Goal: Task Accomplishment & Management: Manage account settings

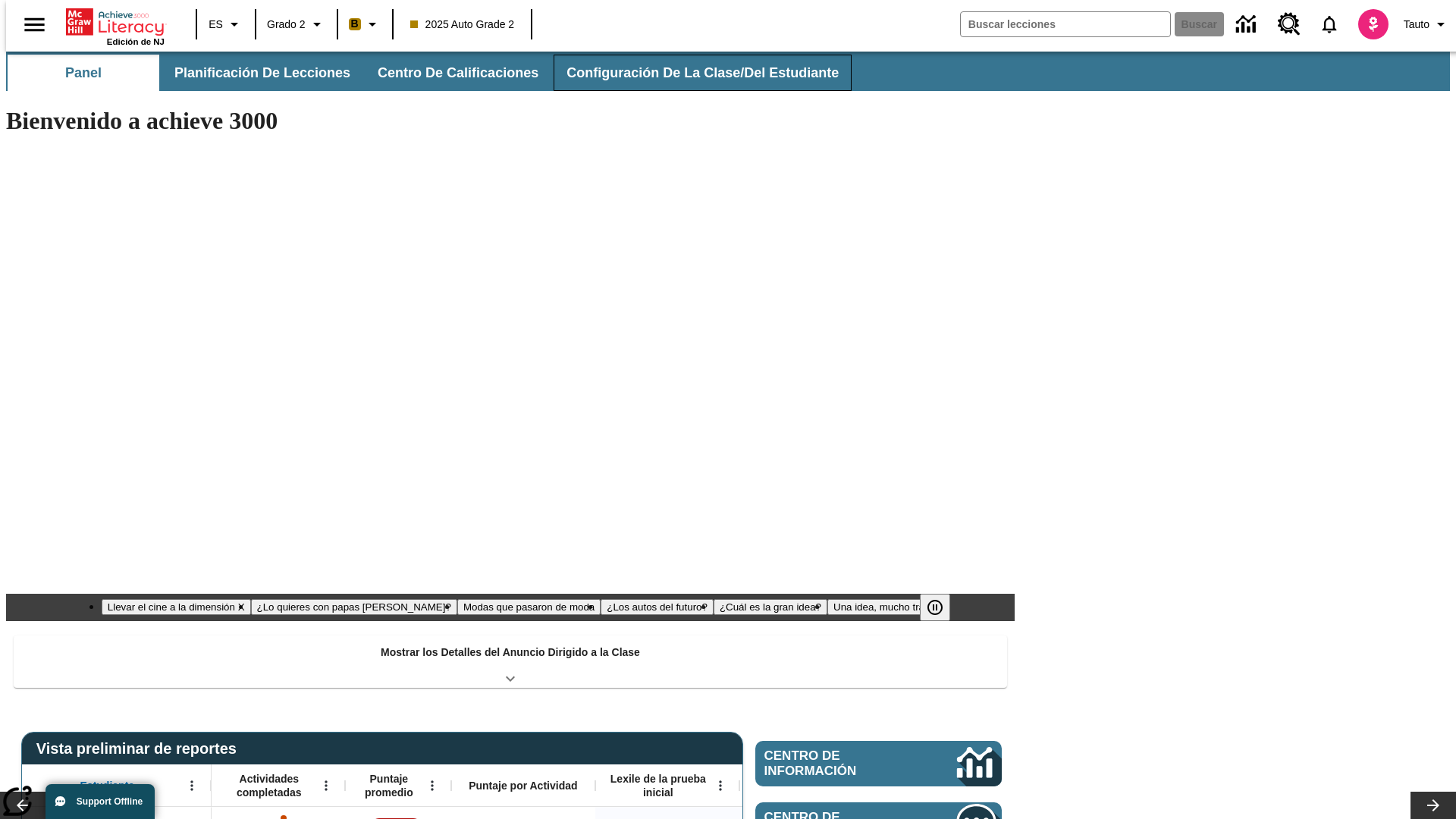
click at [687, 73] on button "Configuración de la clase/del estudiante" at bounding box center [702, 72] width 298 height 36
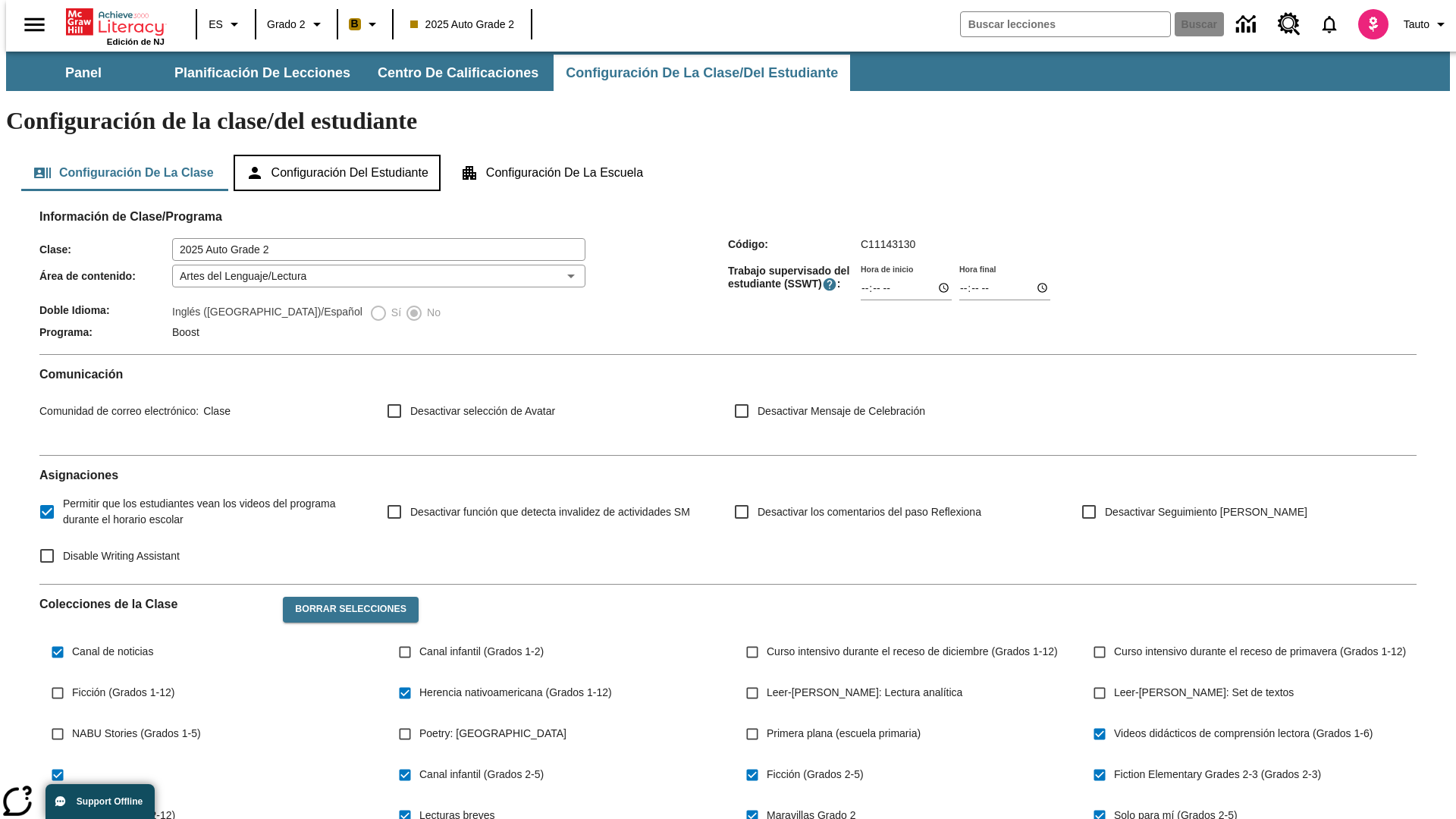
click at [338, 155] on button "Configuración del estudiante" at bounding box center [337, 172] width 207 height 36
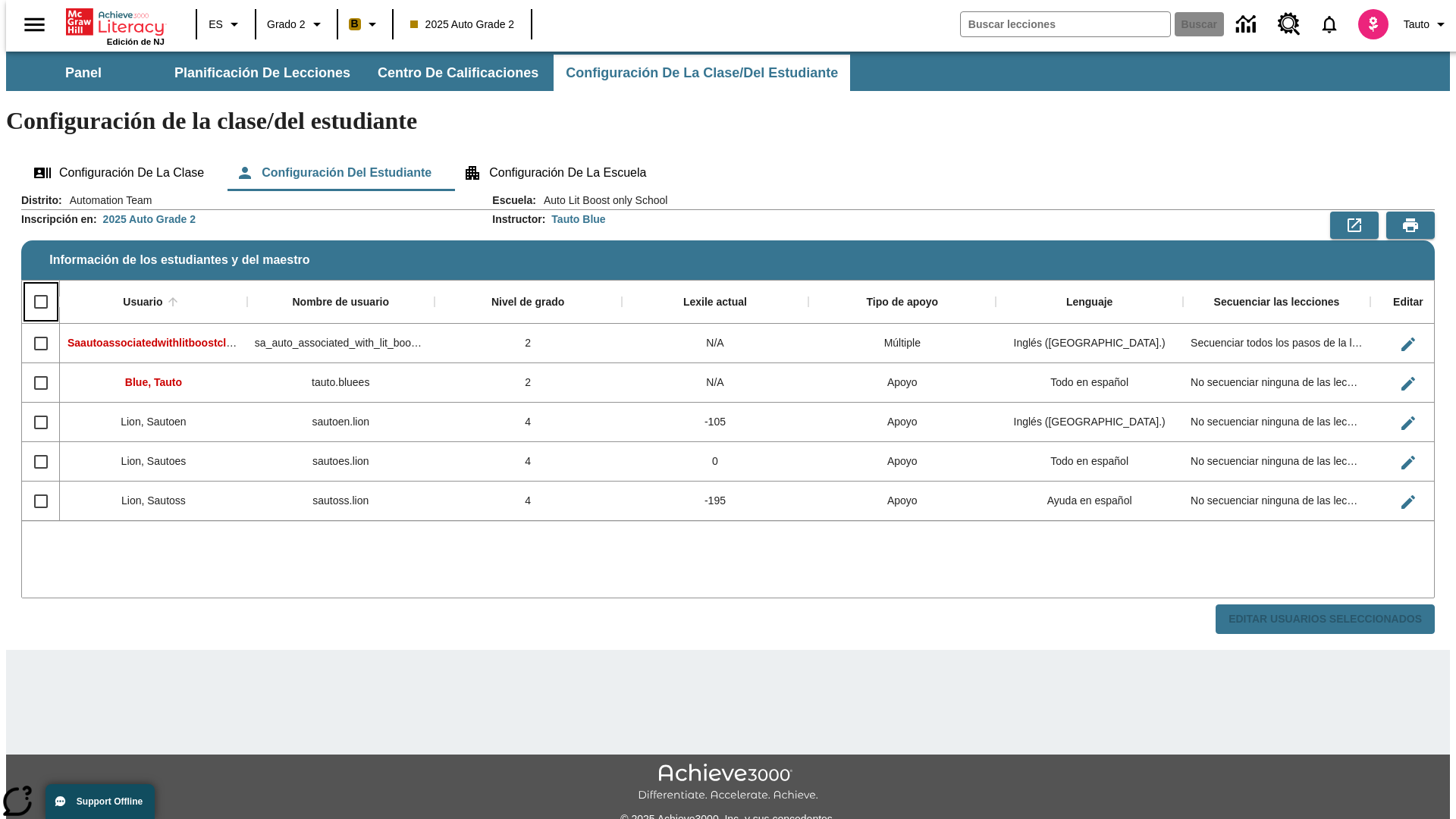
click at [34, 286] on input "Select all rows" at bounding box center [41, 302] width 32 height 32
checkbox input "true"
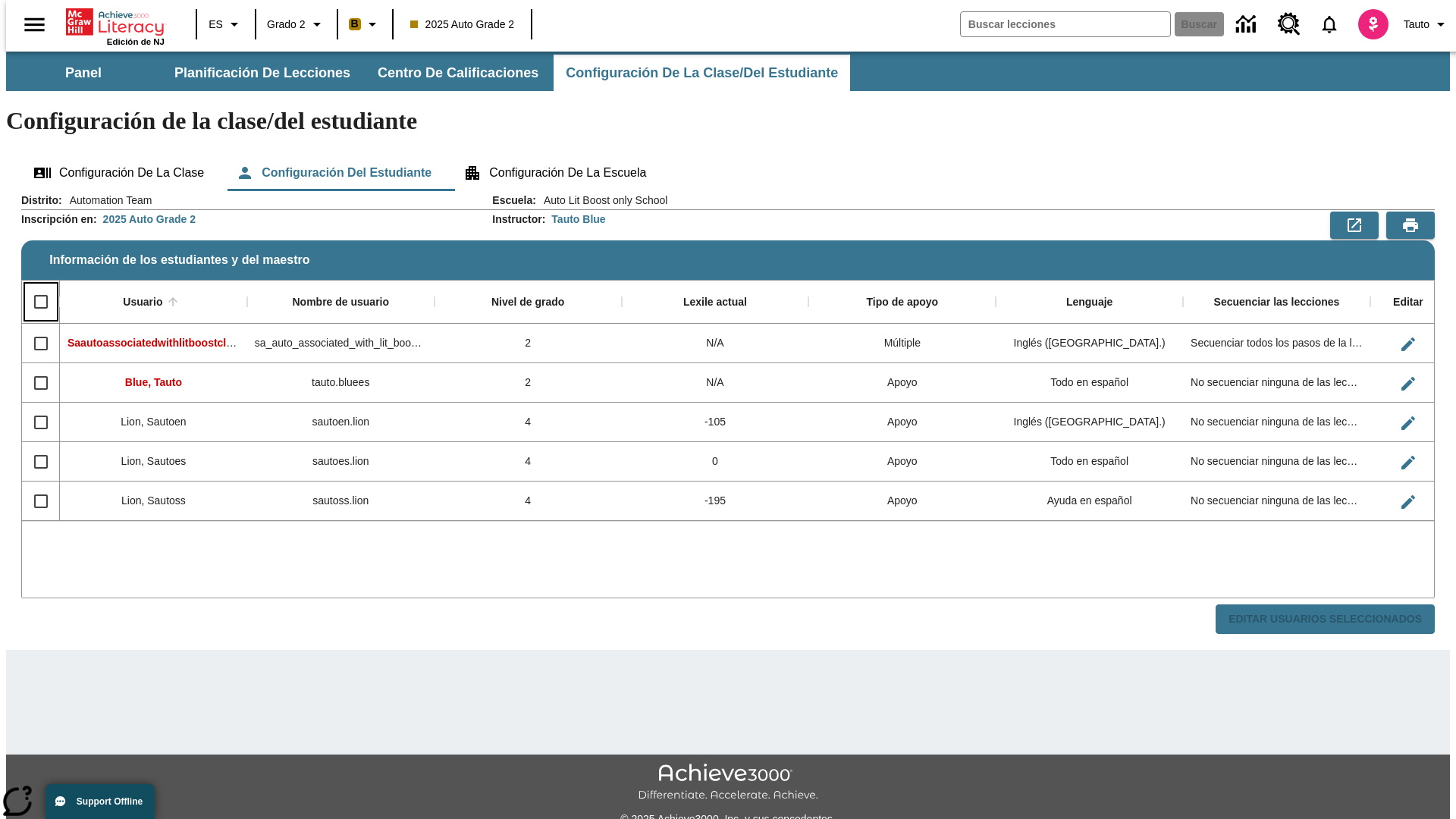
checkbox input "true"
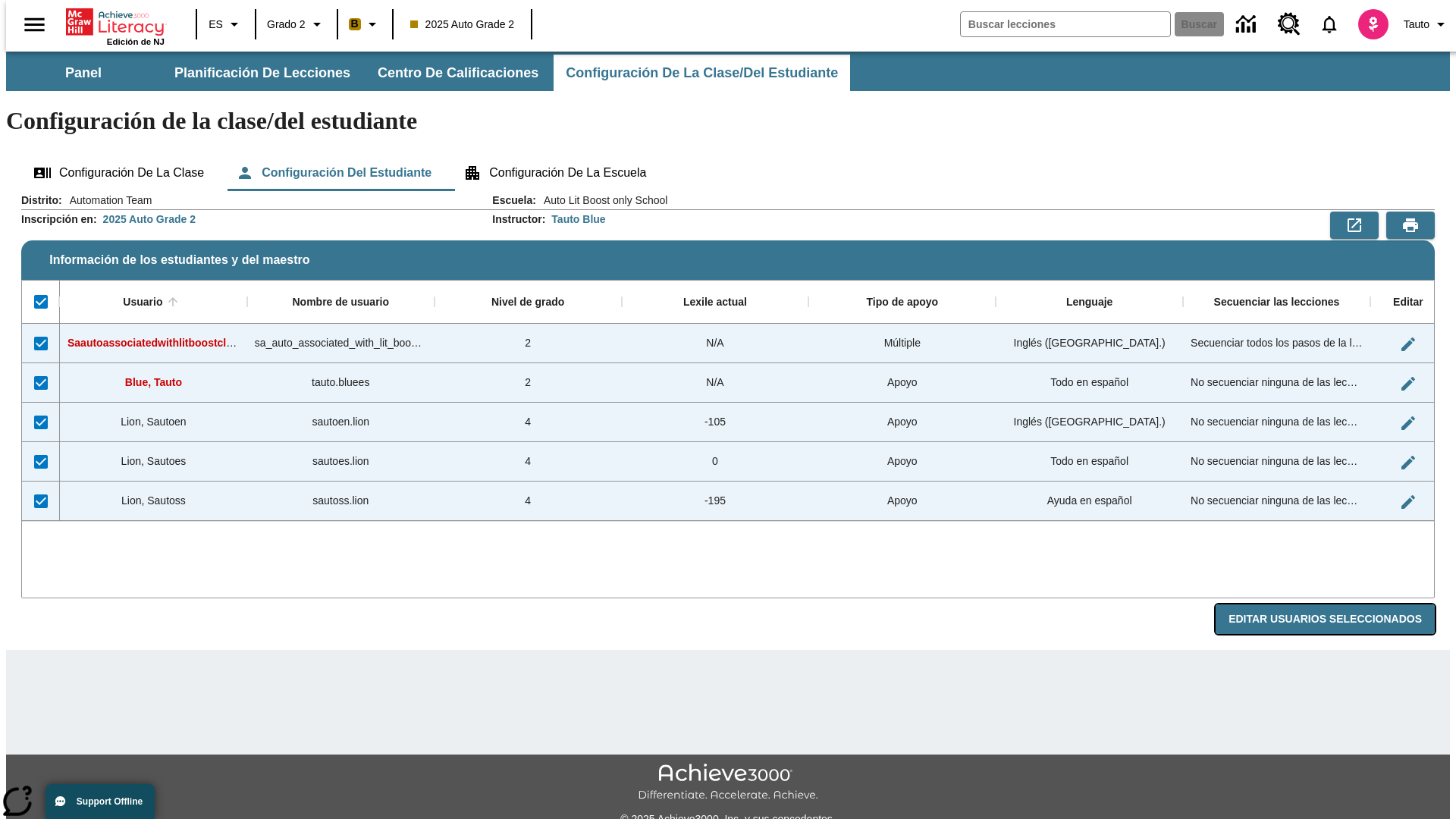
click at [1337, 604] on button "Editar Usuarios Seleccionados" at bounding box center [1325, 619] width 219 height 29
